Goal: Task Accomplishment & Management: Use online tool/utility

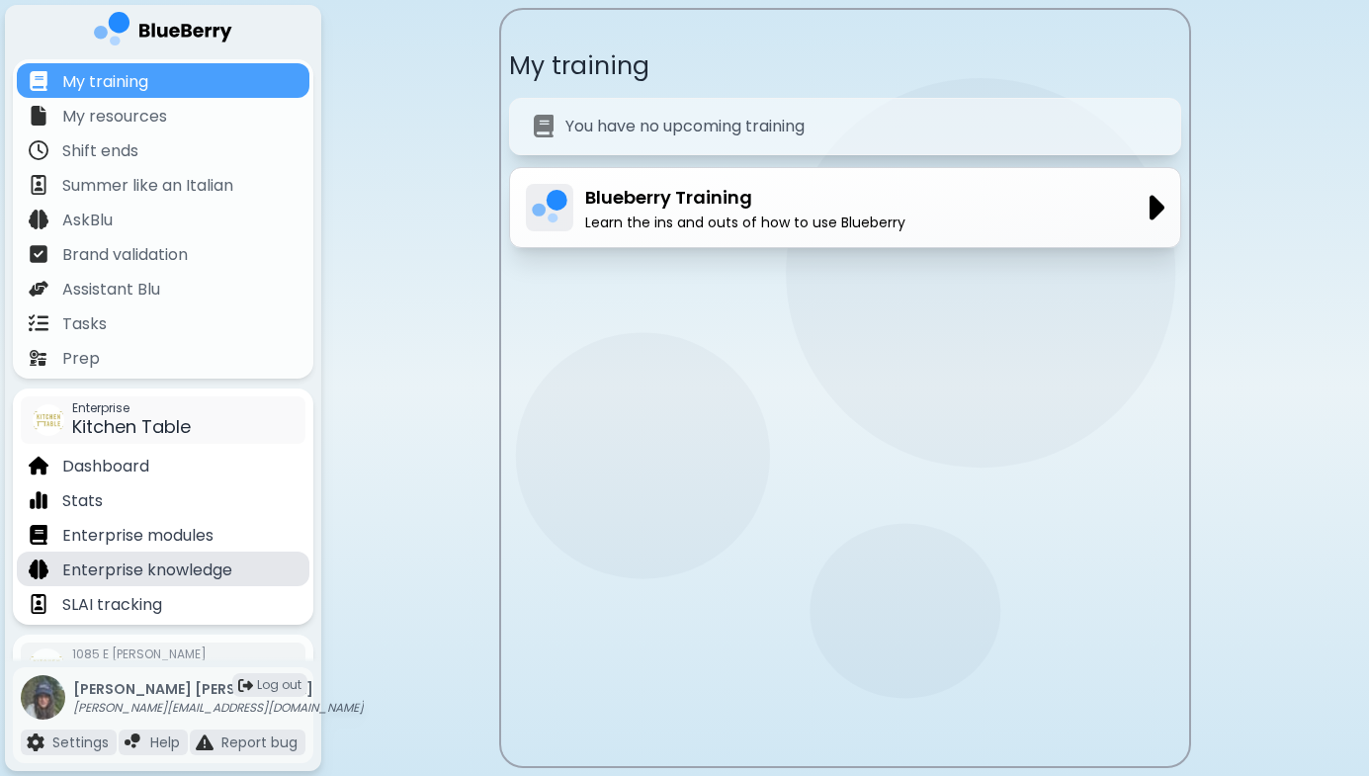
click at [183, 571] on p "Enterprise knowledge" at bounding box center [147, 570] width 170 height 24
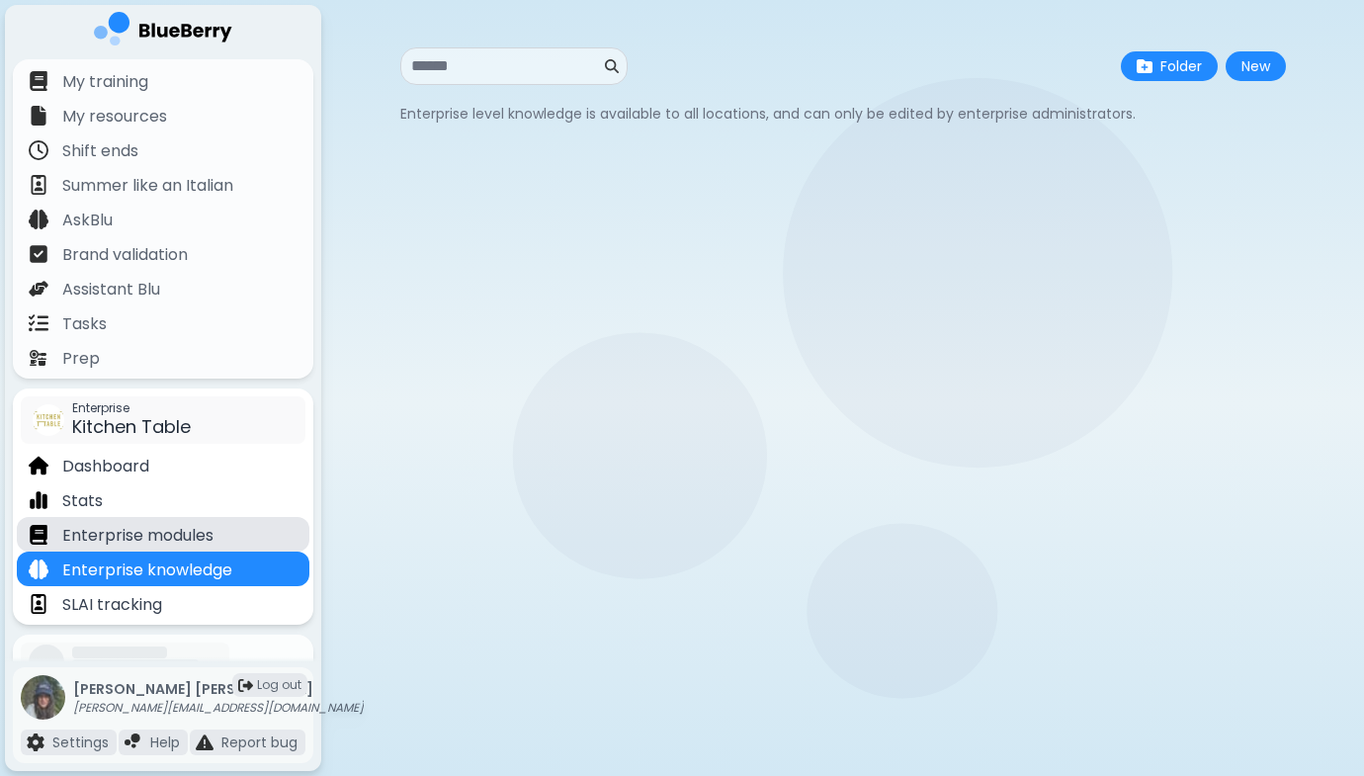
click at [178, 536] on p "Enterprise modules" at bounding box center [137, 536] width 151 height 24
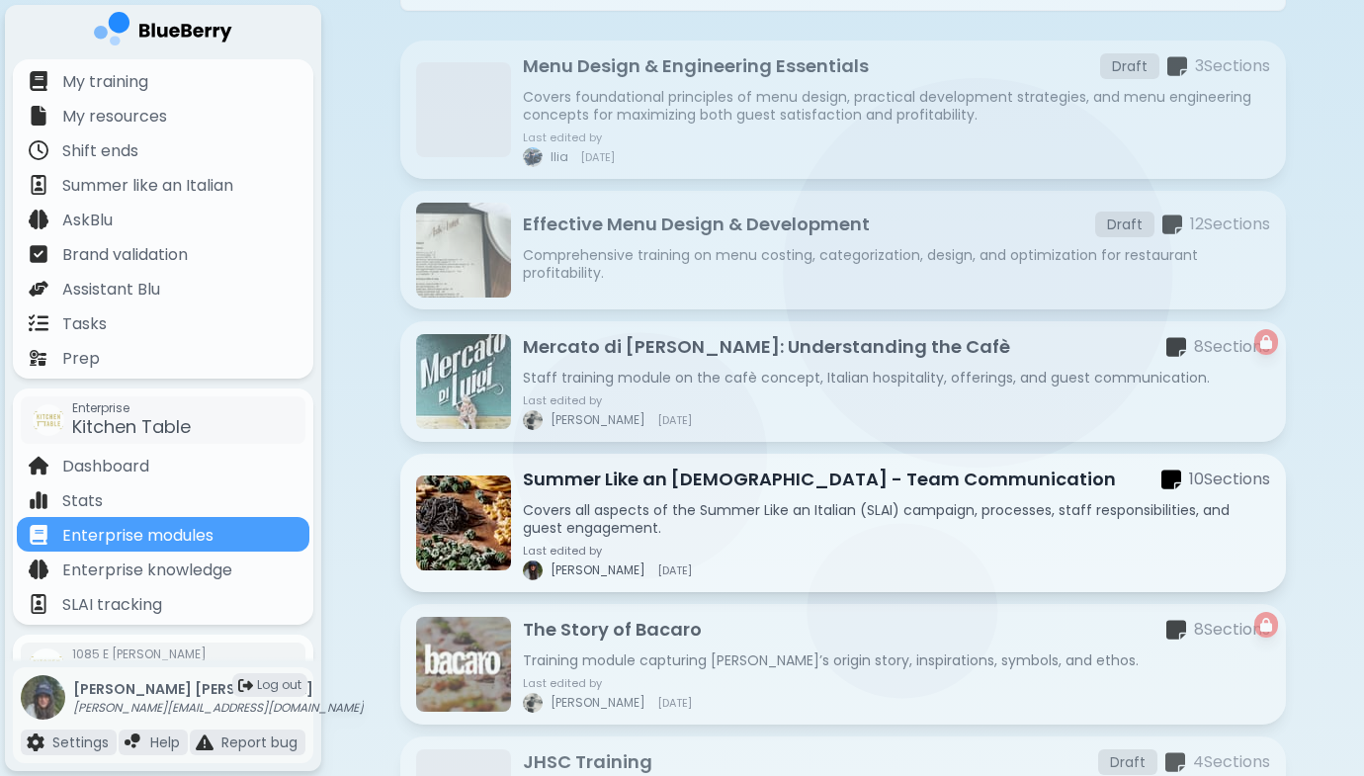
scroll to position [196, 0]
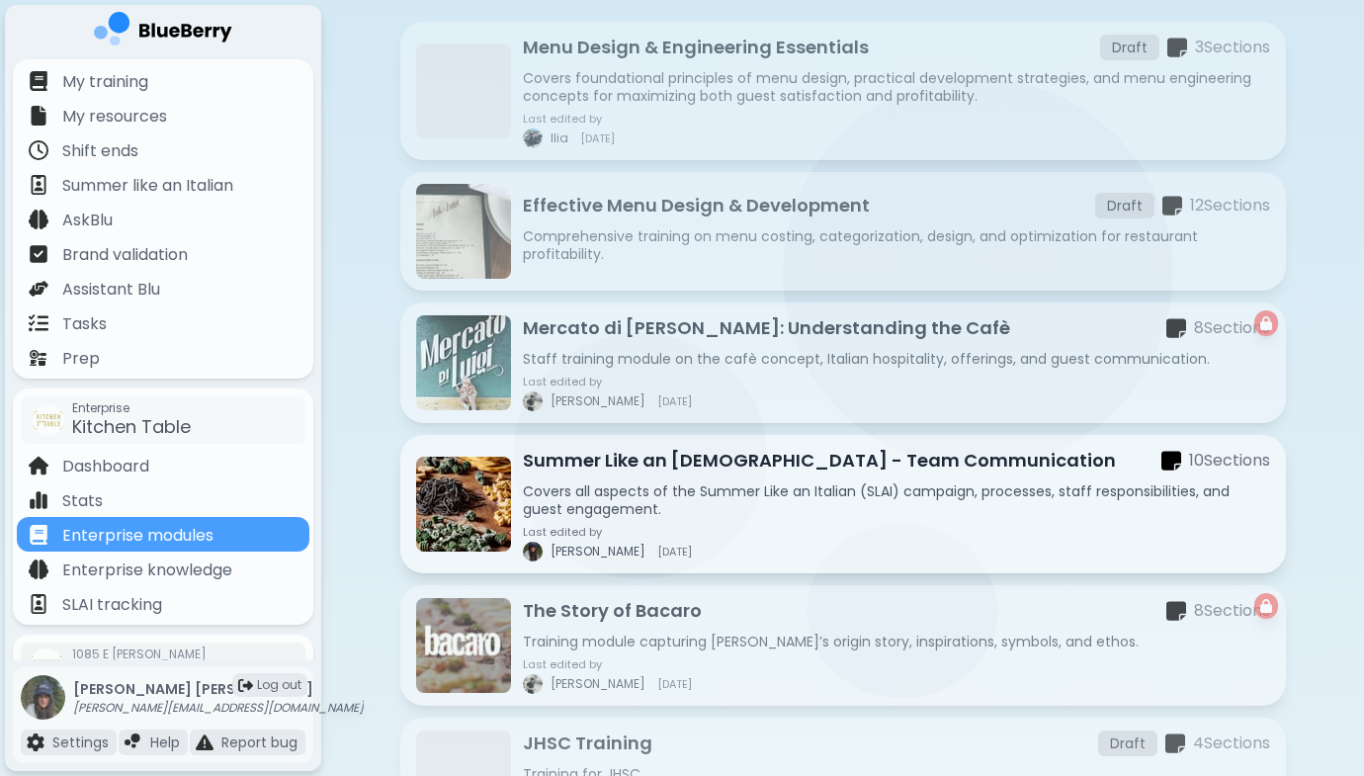
click at [683, 539] on div "Last edited by [PERSON_NAME] [DATE]" at bounding box center [896, 544] width 747 height 36
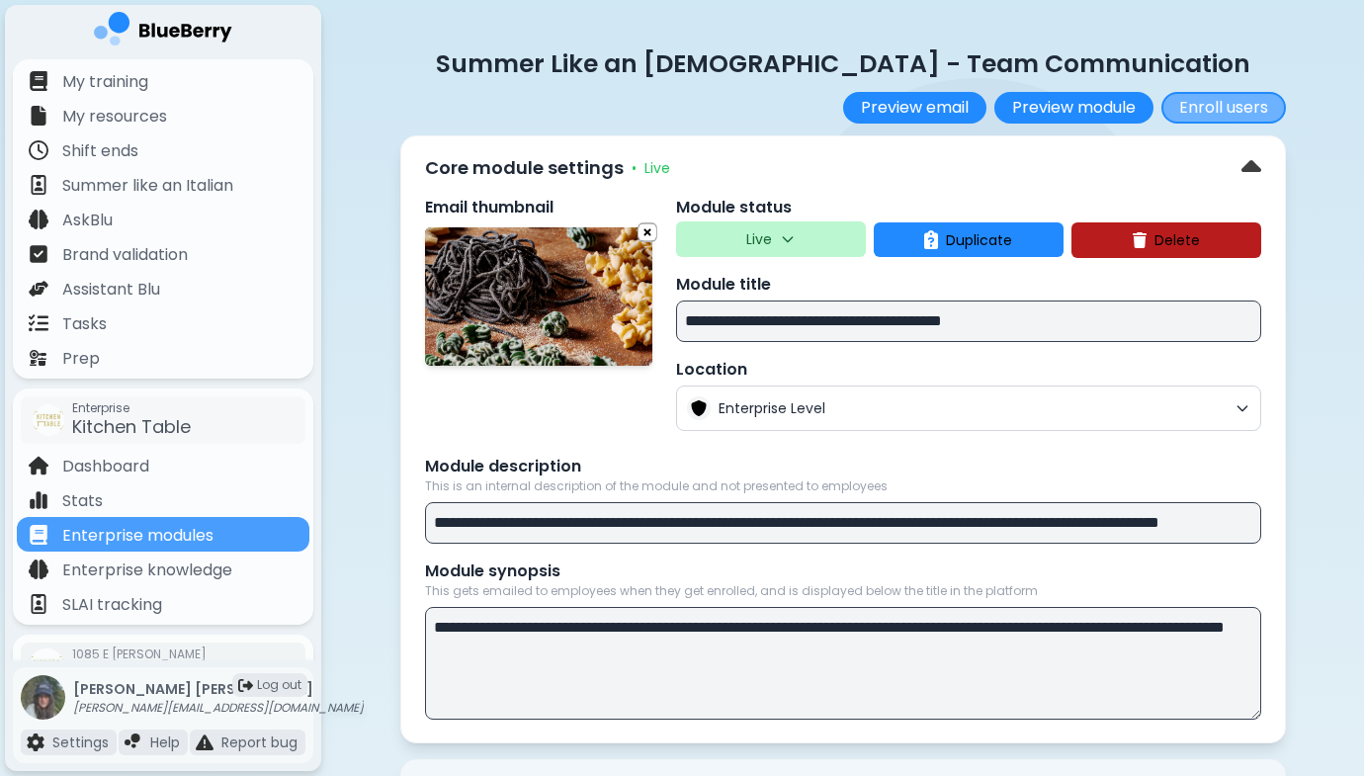
click at [1233, 100] on button "Enroll users" at bounding box center [1223, 108] width 125 height 32
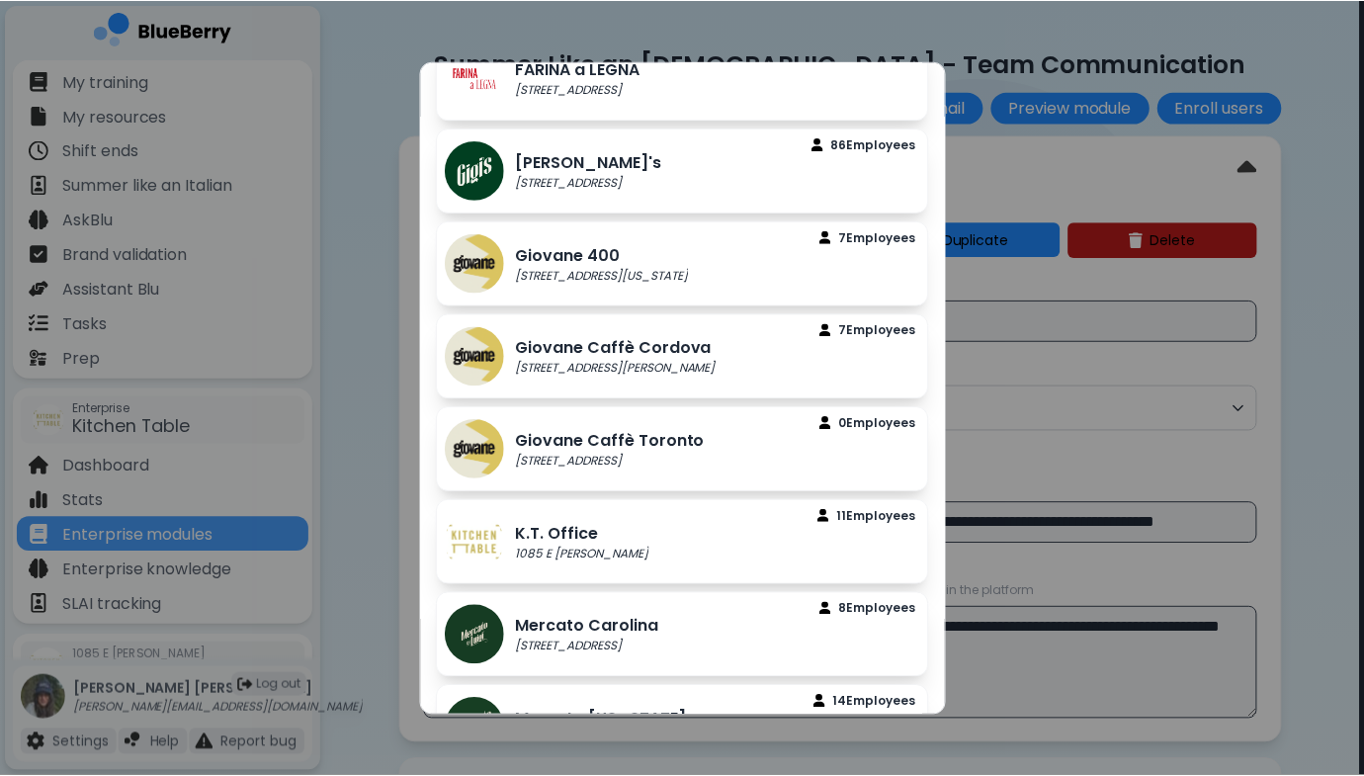
scroll to position [362, 0]
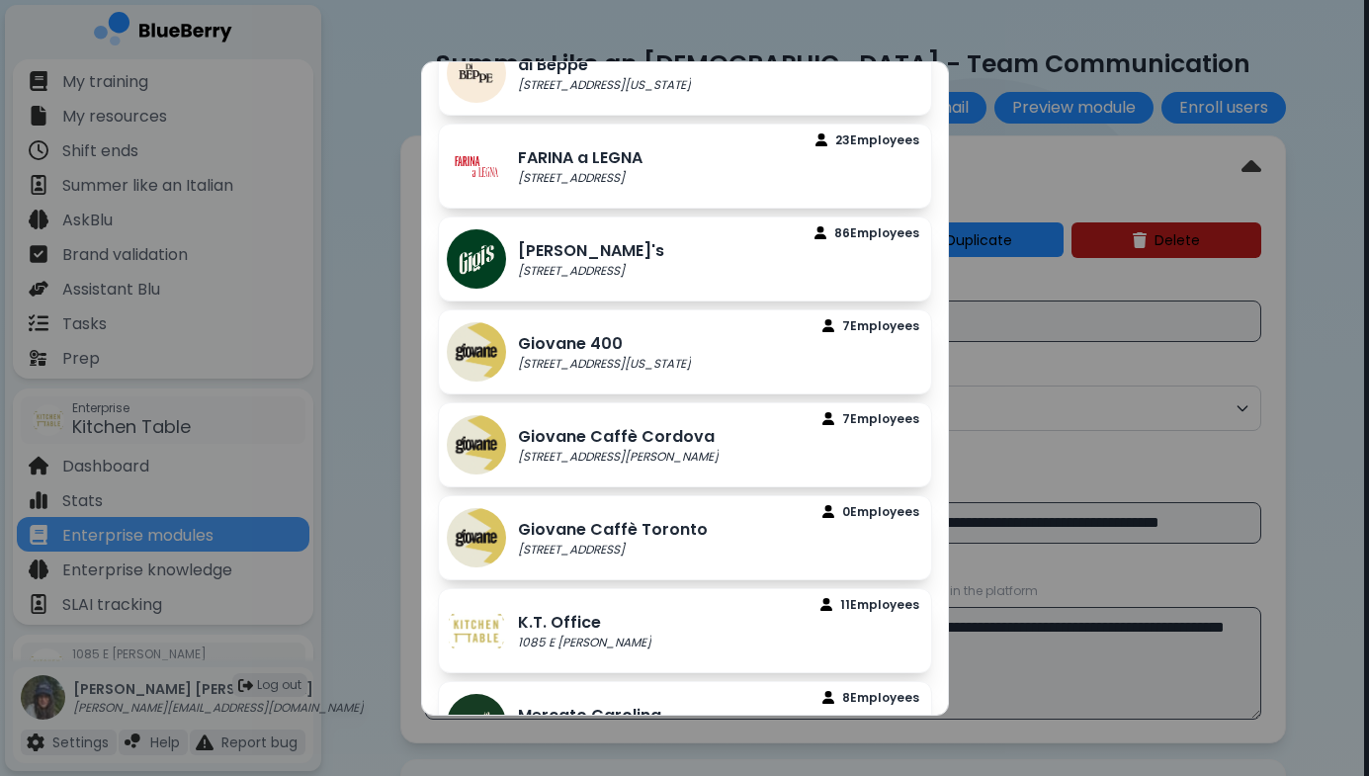
click at [1339, 65] on div "Select a location Ask for Luigi [STREET_ADDRESS][PERSON_NAME] 30 Employee s bac…" at bounding box center [684, 388] width 1369 height 776
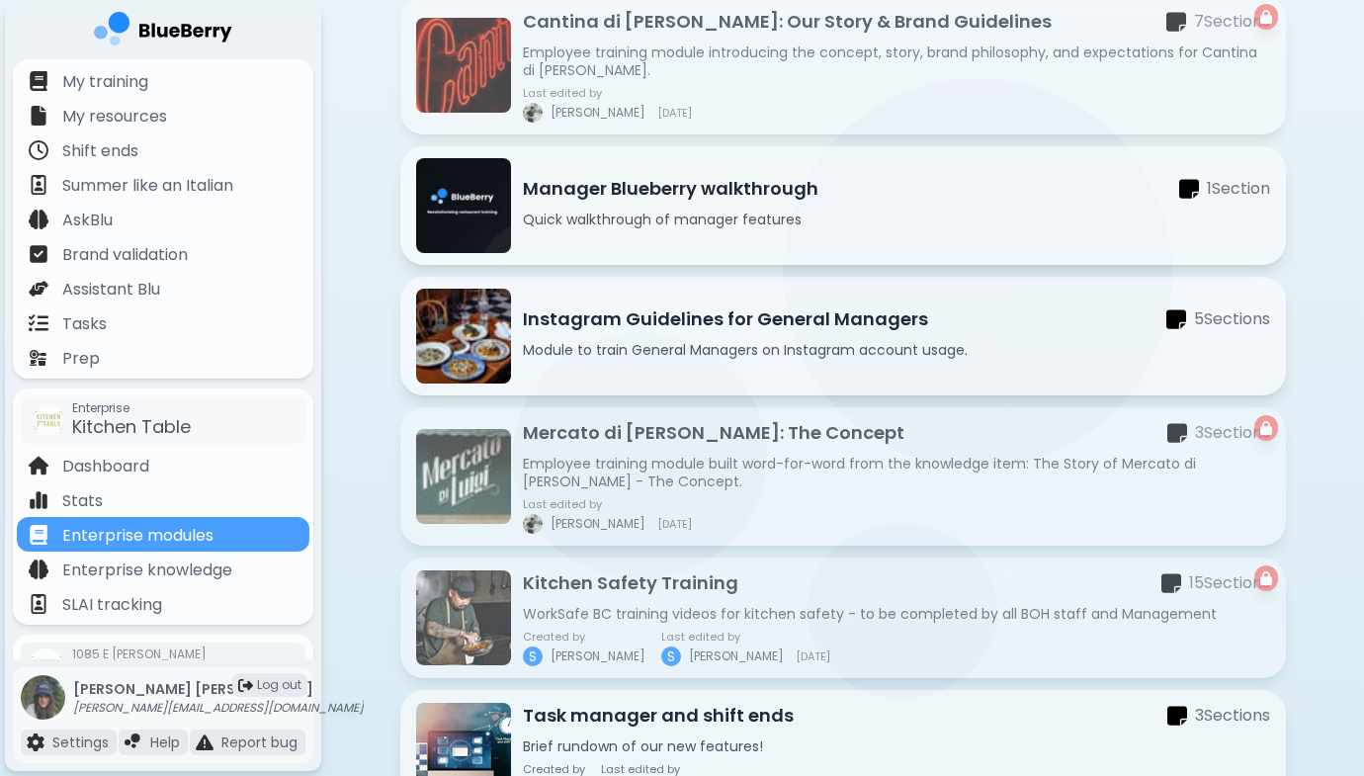
scroll to position [1341, 0]
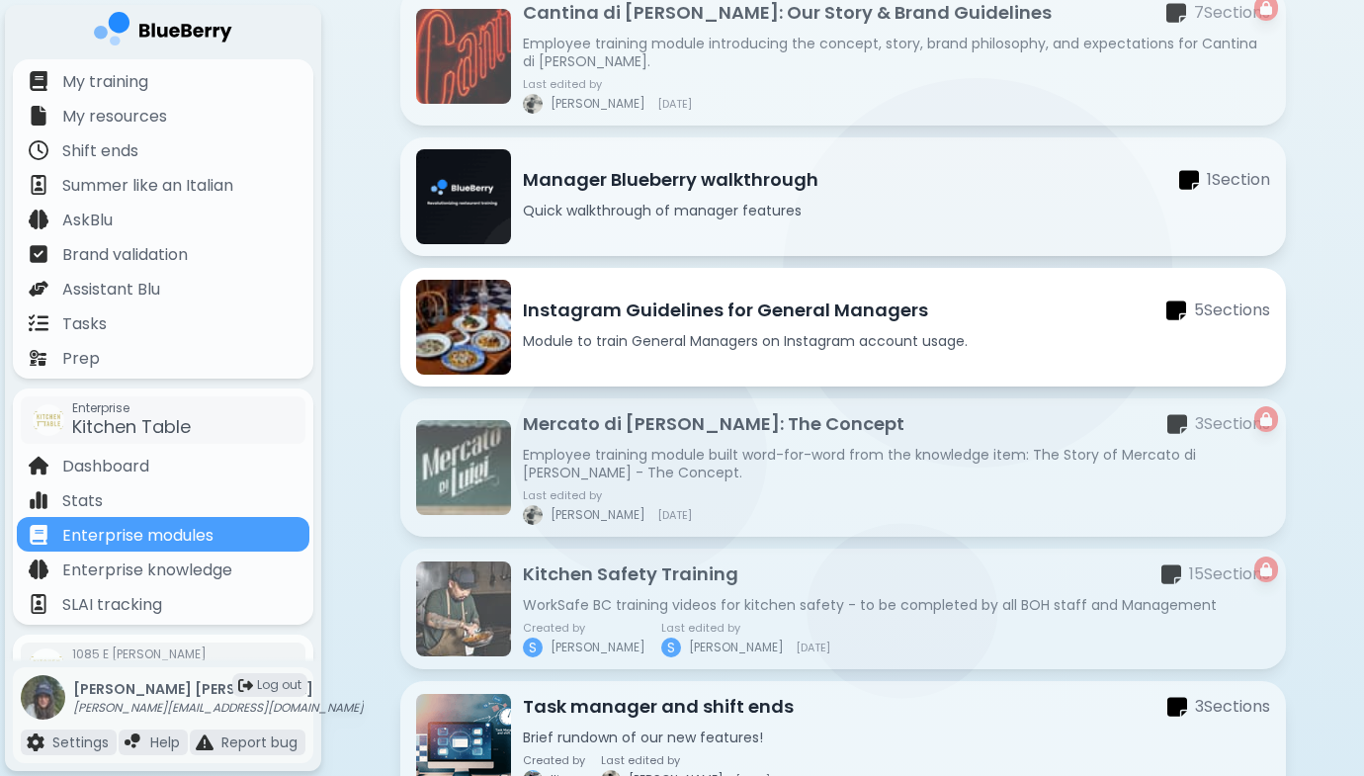
click at [776, 331] on div "Instagram Guidelines for General Managers 5 Section s Module to train General M…" at bounding box center [896, 327] width 747 height 61
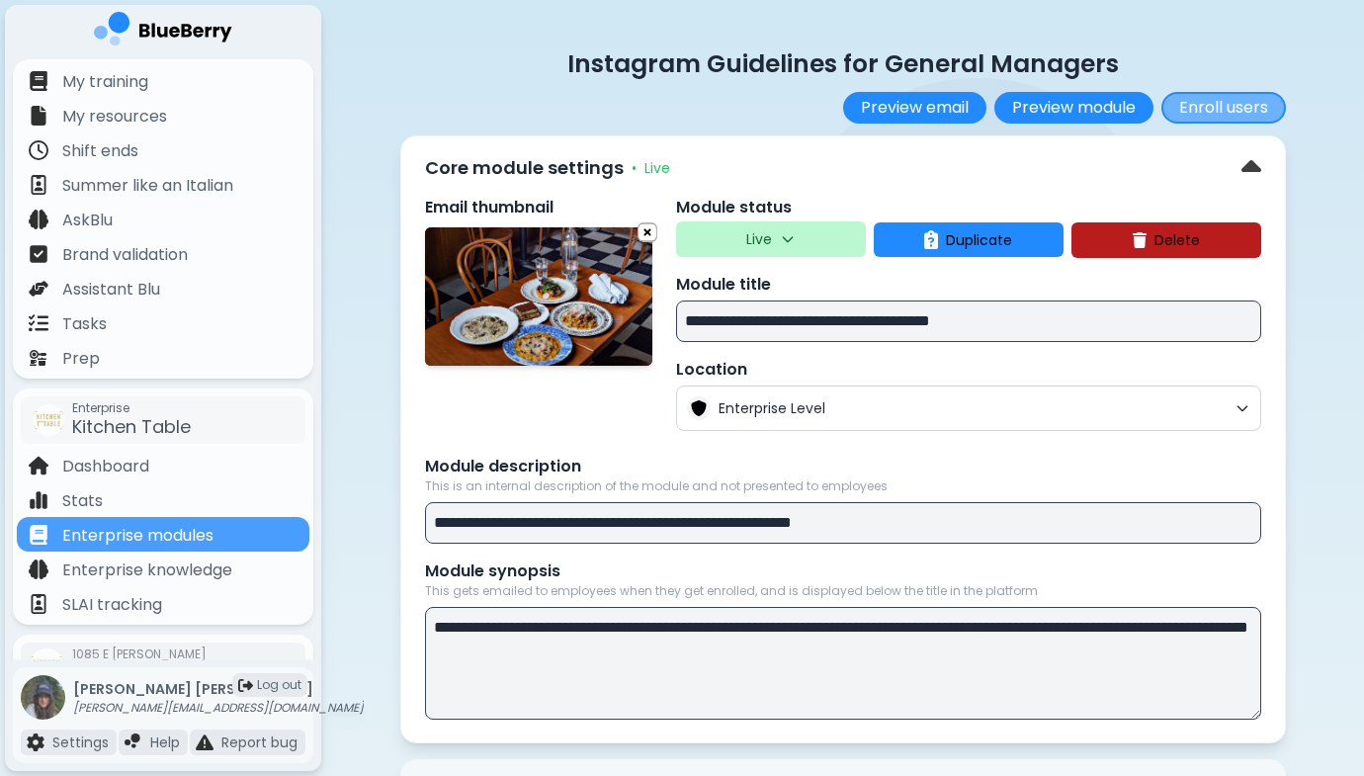
click at [1231, 98] on button "Enroll users" at bounding box center [1223, 108] width 125 height 32
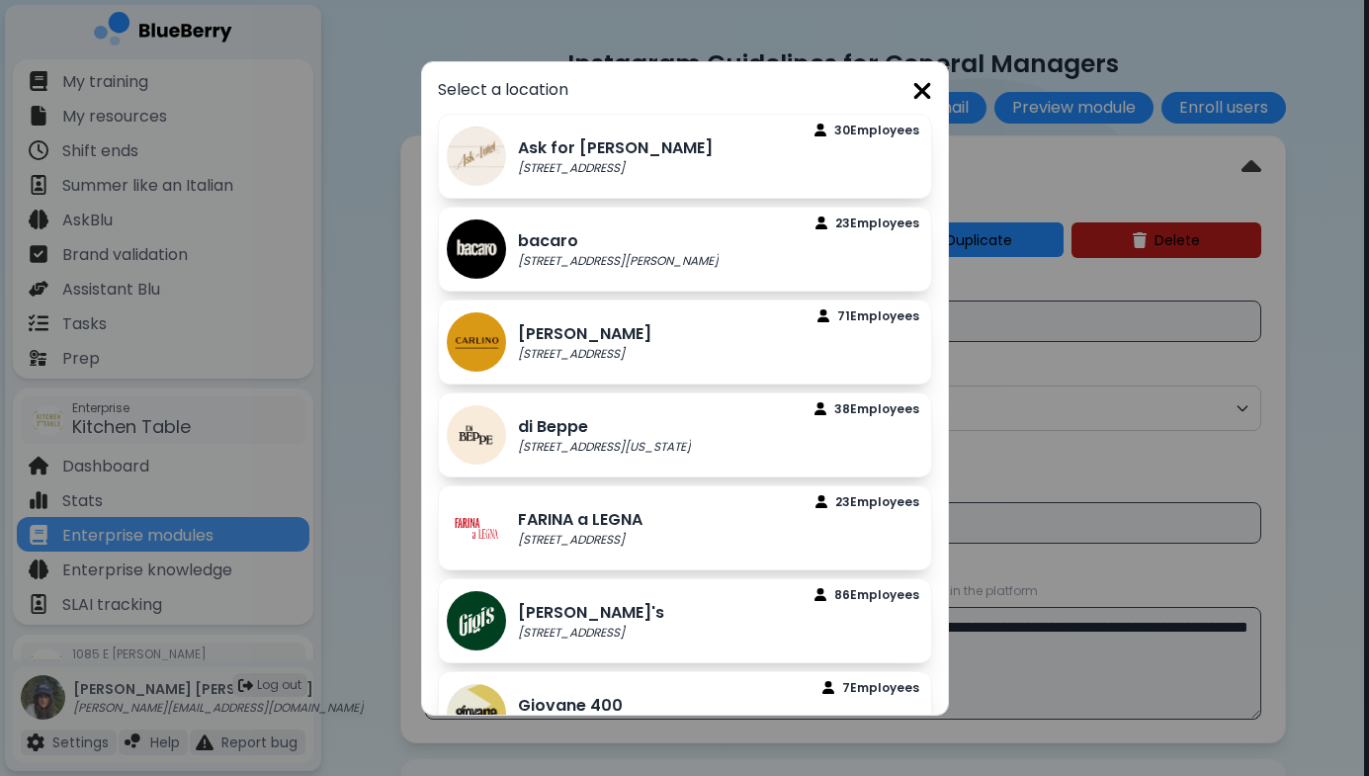
click at [921, 93] on img at bounding box center [922, 91] width 20 height 27
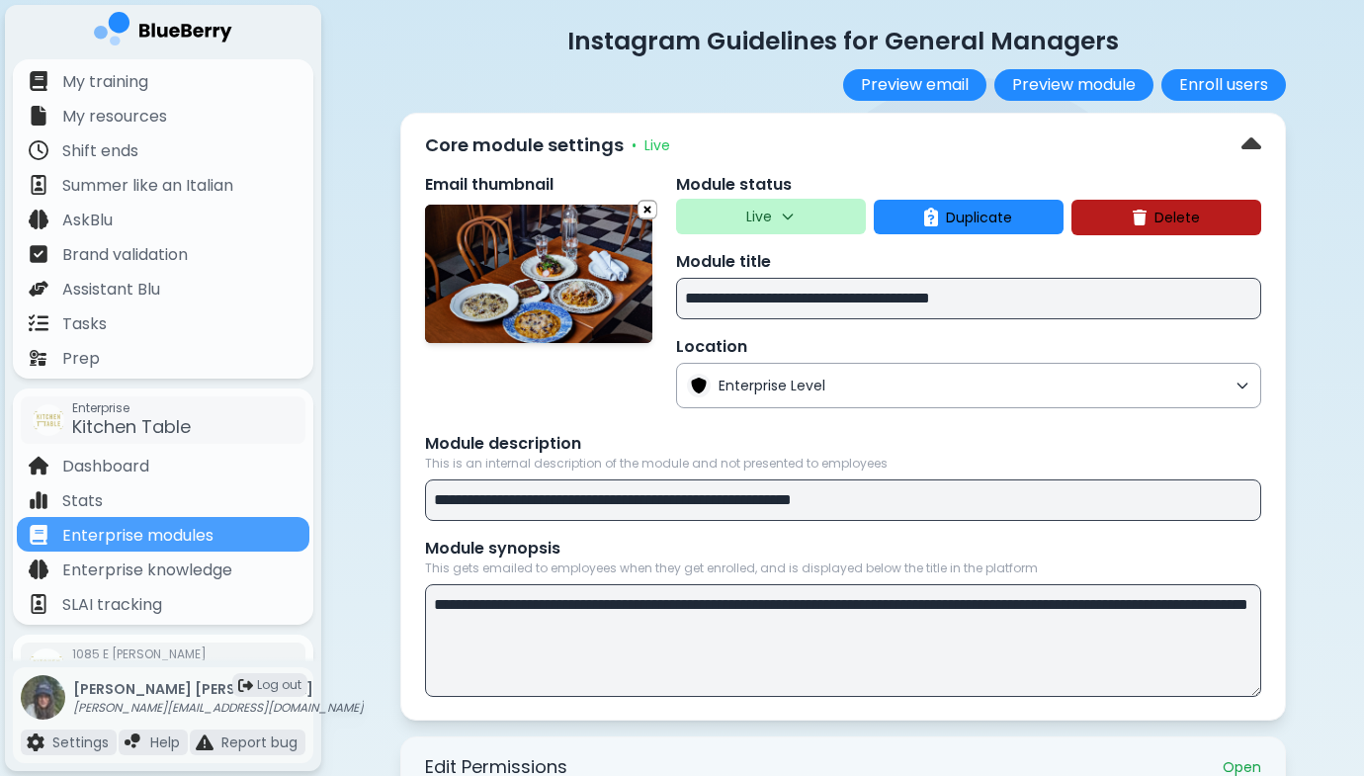
scroll to position [25, 0]
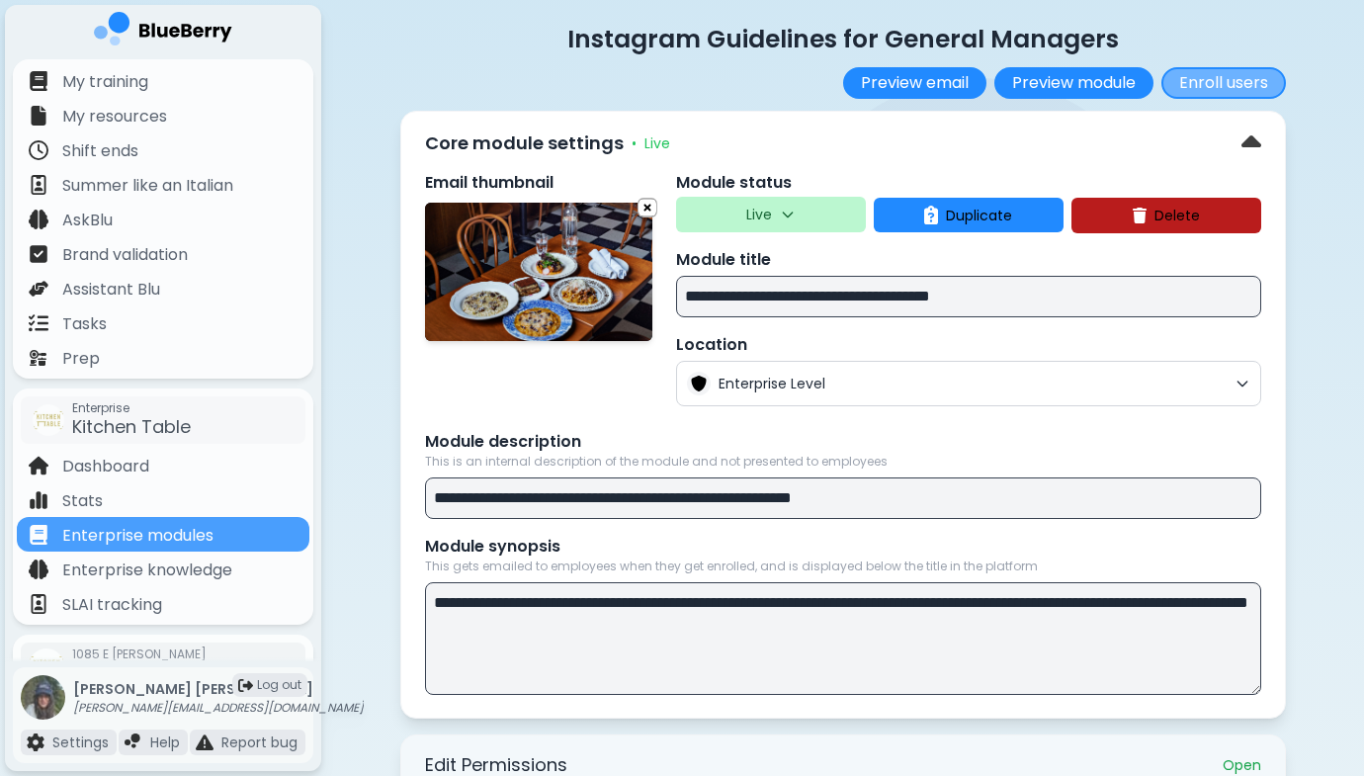
click at [1202, 80] on button "Enroll users" at bounding box center [1223, 83] width 125 height 32
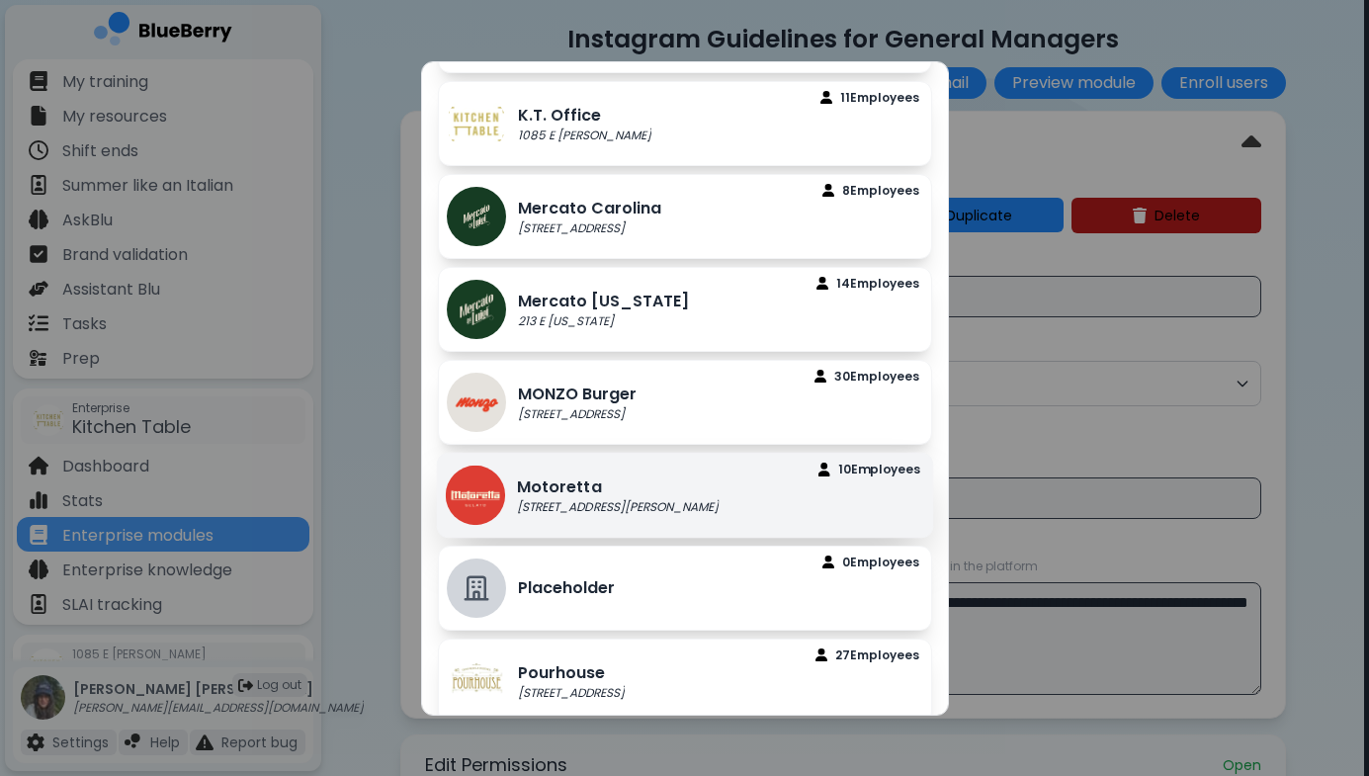
scroll to position [987, 0]
